Goal: Communication & Community: Connect with others

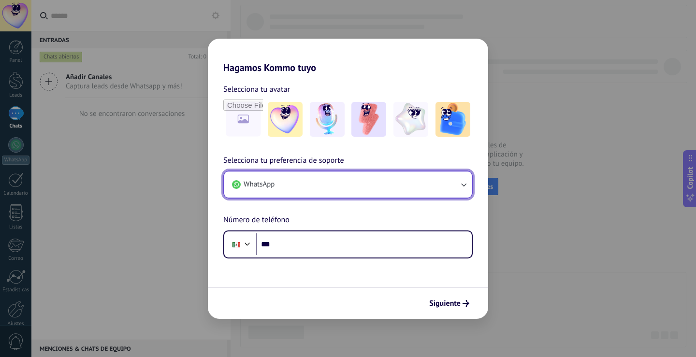
click at [465, 178] on button "WhatsApp" at bounding box center [348, 185] width 248 height 26
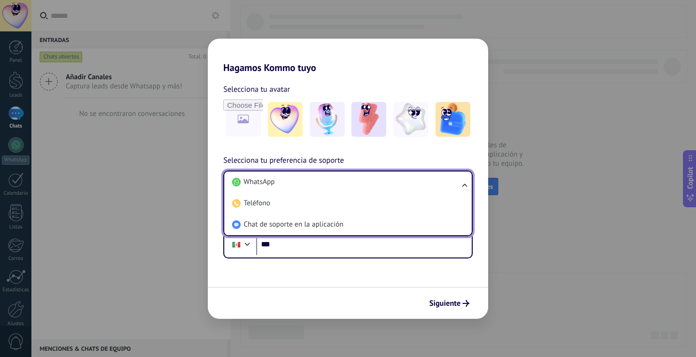
click at [465, 178] on ul "WhatsApp Teléfono Chat de soporte en la aplicación" at bounding box center [348, 204] width 250 height 66
click at [147, 201] on div "Hagamos Kommo tuyo Selecciona tu avatar Selecciona tu preferencia de soporte Wh…" at bounding box center [348, 178] width 696 height 357
